Goal: Information Seeking & Learning: Find specific fact

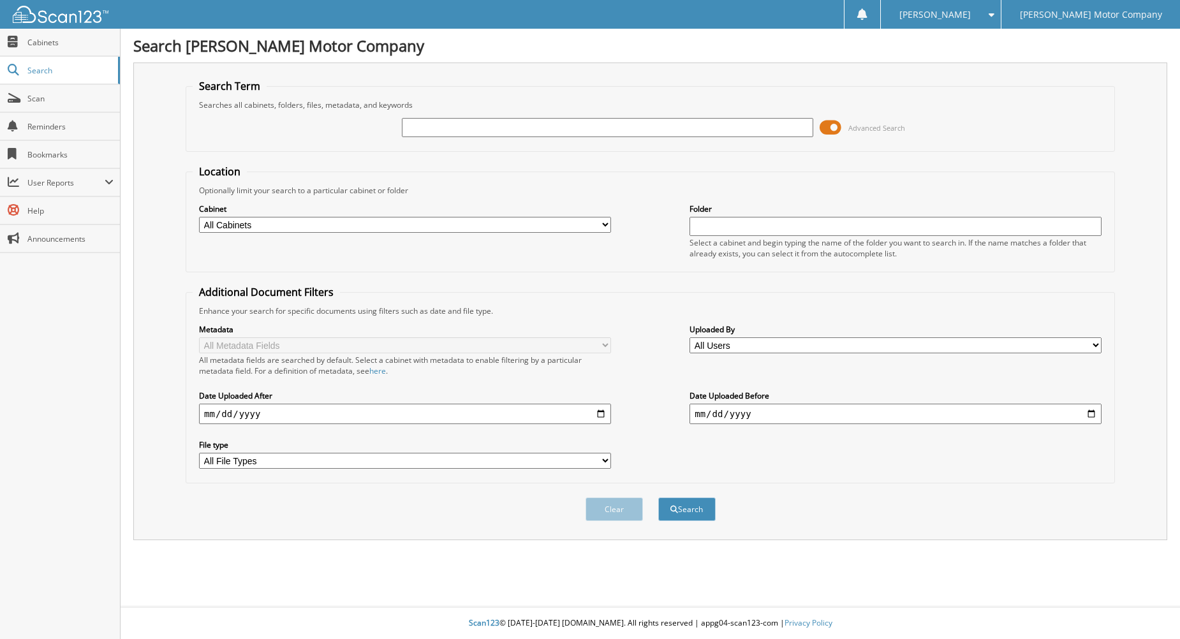
click at [438, 119] on input "text" at bounding box center [608, 127] width 412 height 19
type input "532448"
click at [658, 497] on button "Search" at bounding box center [686, 509] width 57 height 24
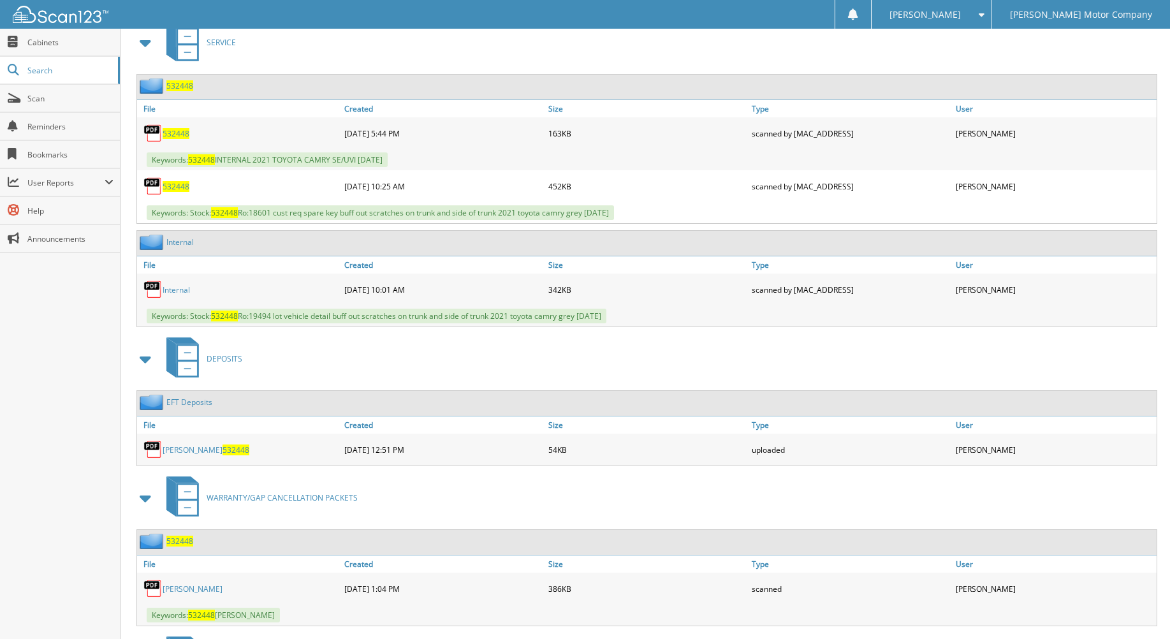
scroll to position [760, 0]
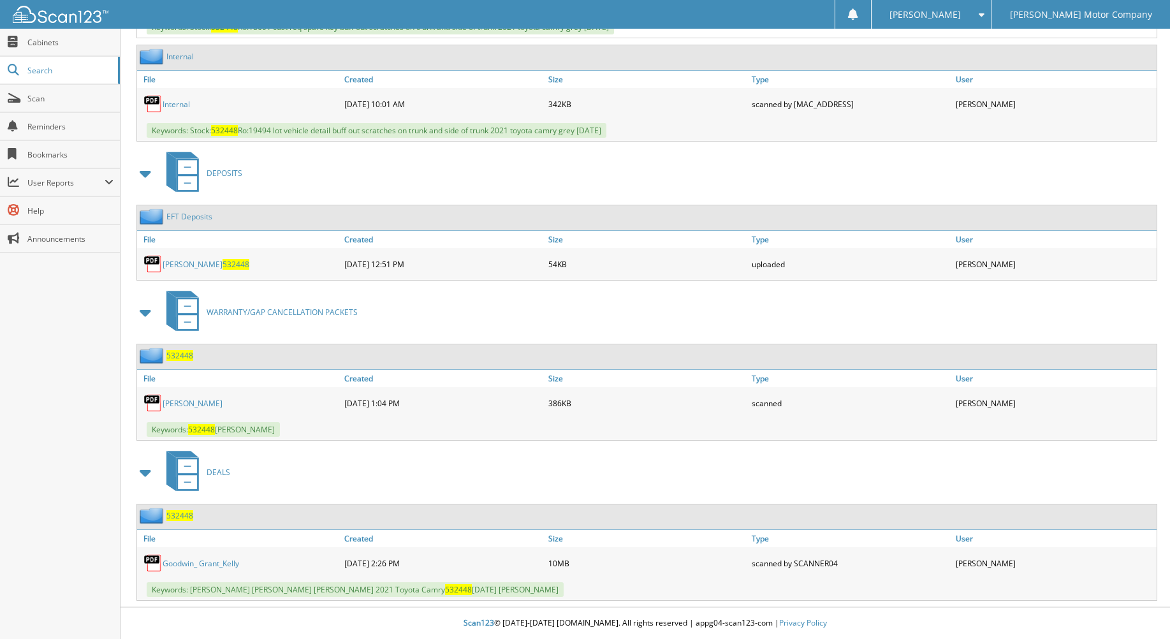
click at [182, 510] on span "532448" at bounding box center [179, 515] width 27 height 11
